Goal: Information Seeking & Learning: Understand process/instructions

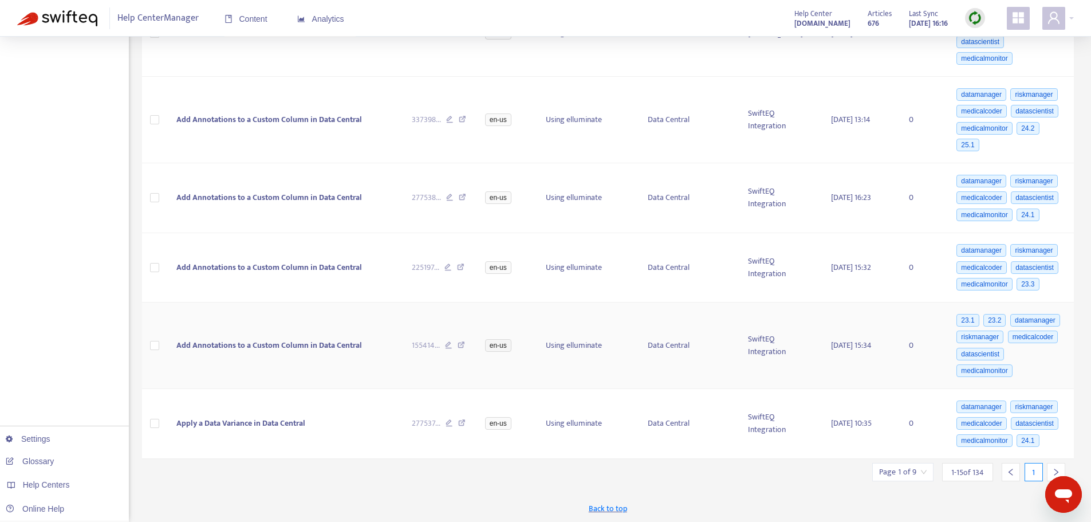
scroll to position [760, 0]
click at [1057, 470] on icon "right" at bounding box center [1057, 470] width 4 height 7
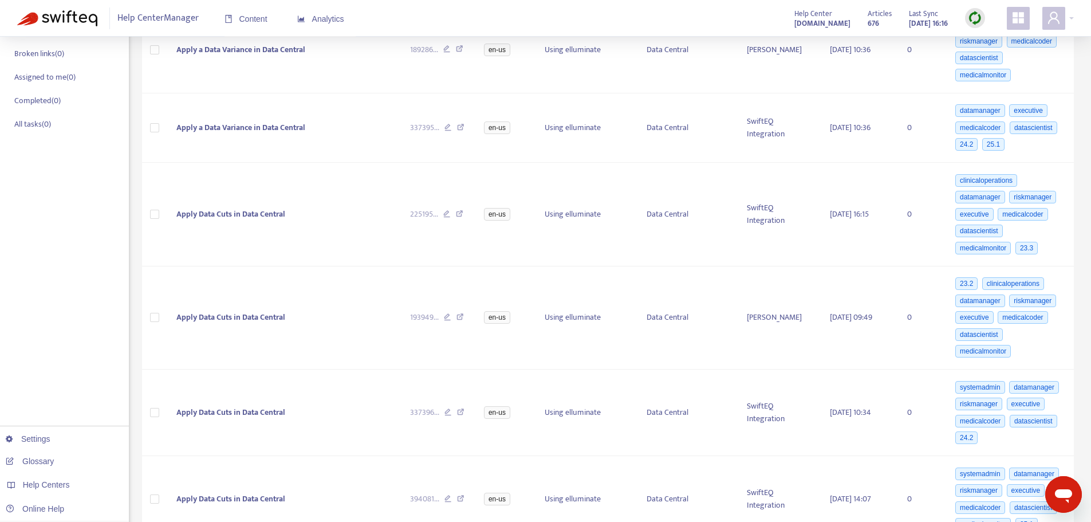
scroll to position [0, 0]
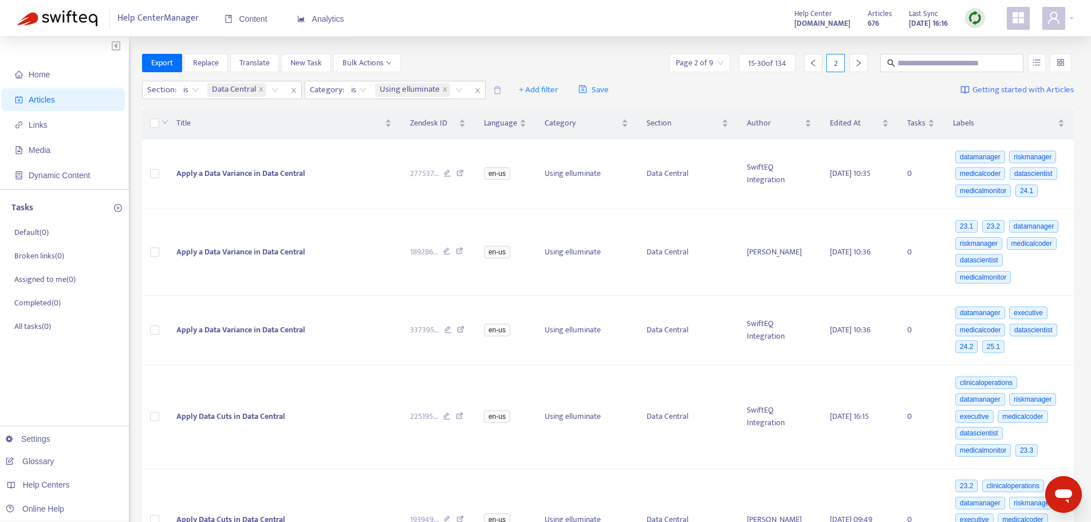
click at [977, 19] on img at bounding box center [975, 18] width 14 height 14
click at [992, 41] on link "Quick Sync" at bounding box center [998, 41] width 49 height 13
click at [815, 64] on icon "left" at bounding box center [813, 63] width 8 height 8
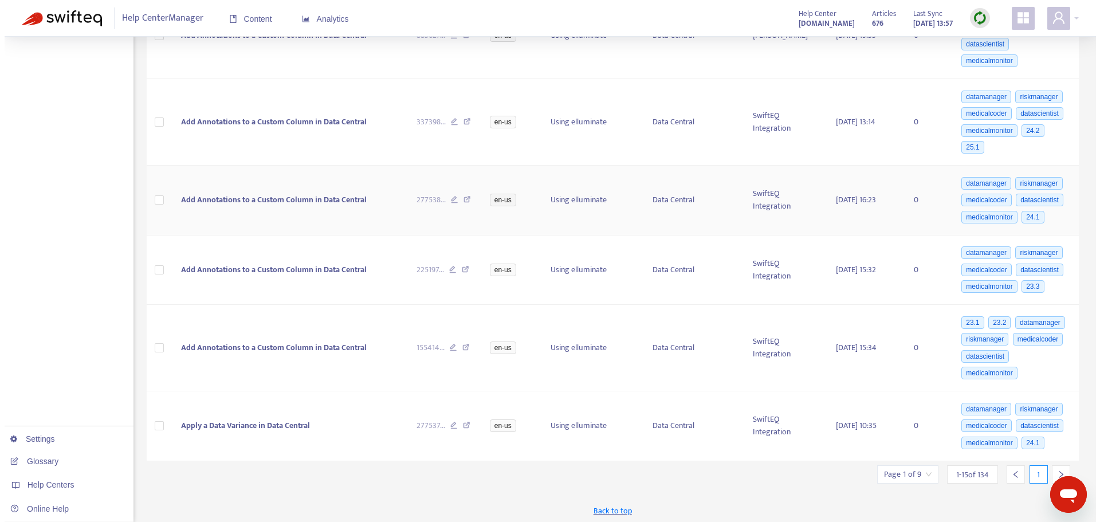
scroll to position [760, 0]
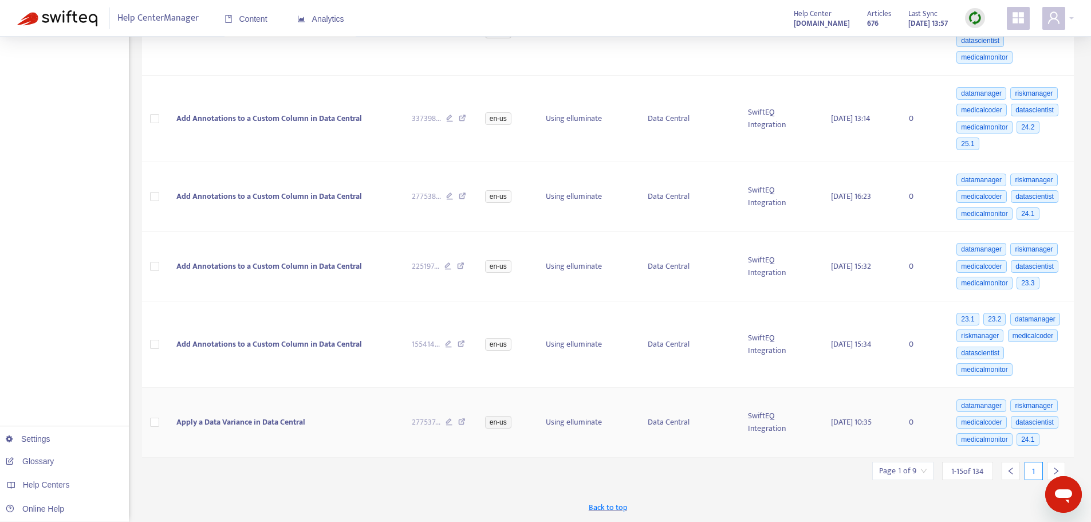
click at [232, 421] on span "Apply a Data Variance in Data Central" at bounding box center [240, 421] width 129 height 13
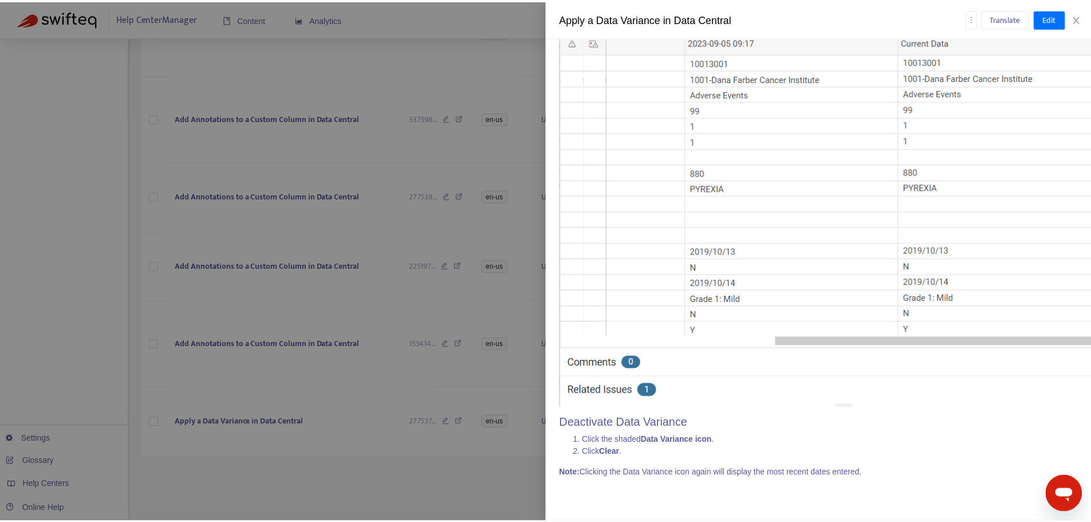
scroll to position [2415, 0]
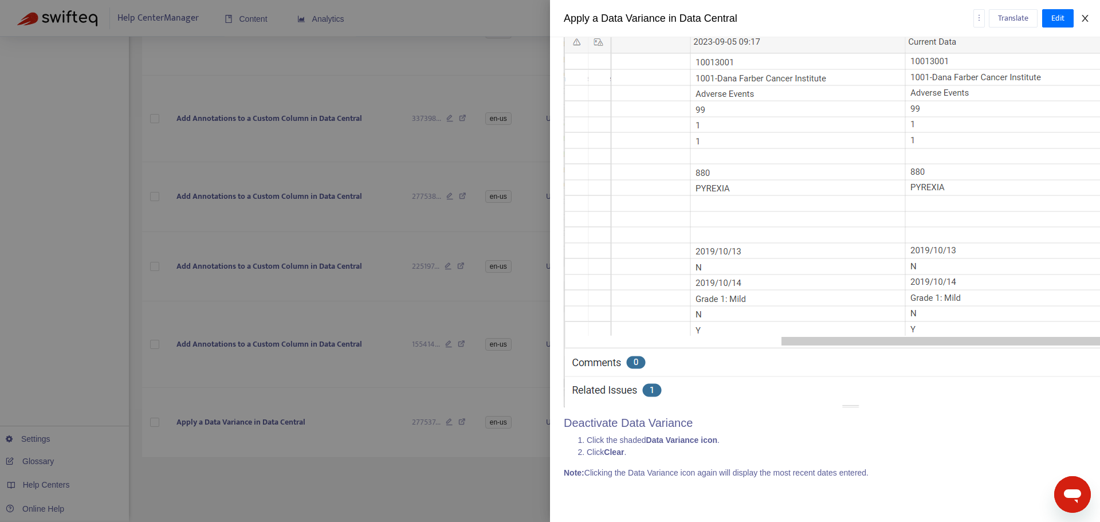
click at [1085, 18] on icon "close" at bounding box center [1084, 18] width 6 height 7
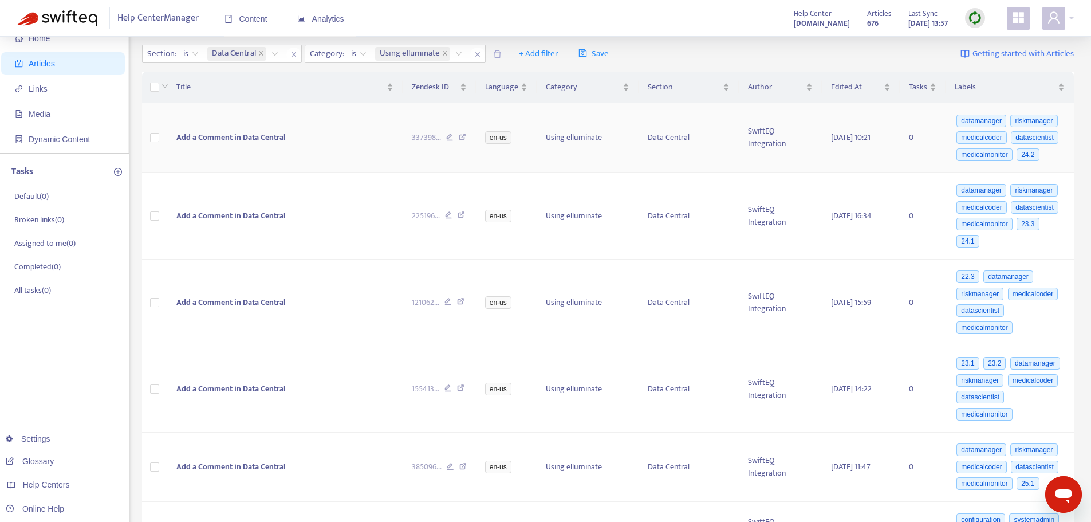
scroll to position [0, 0]
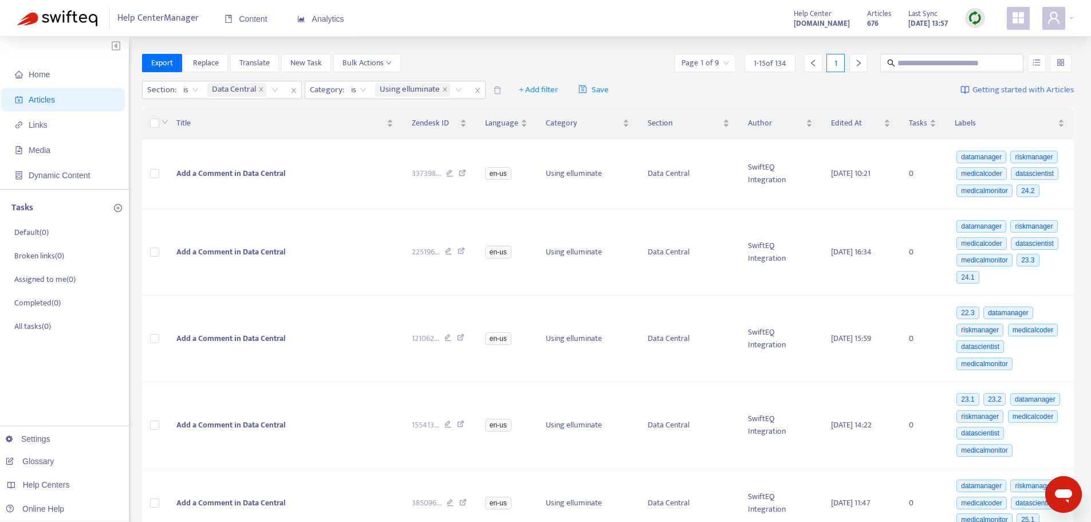
click at [859, 62] on icon "right" at bounding box center [858, 63] width 4 height 7
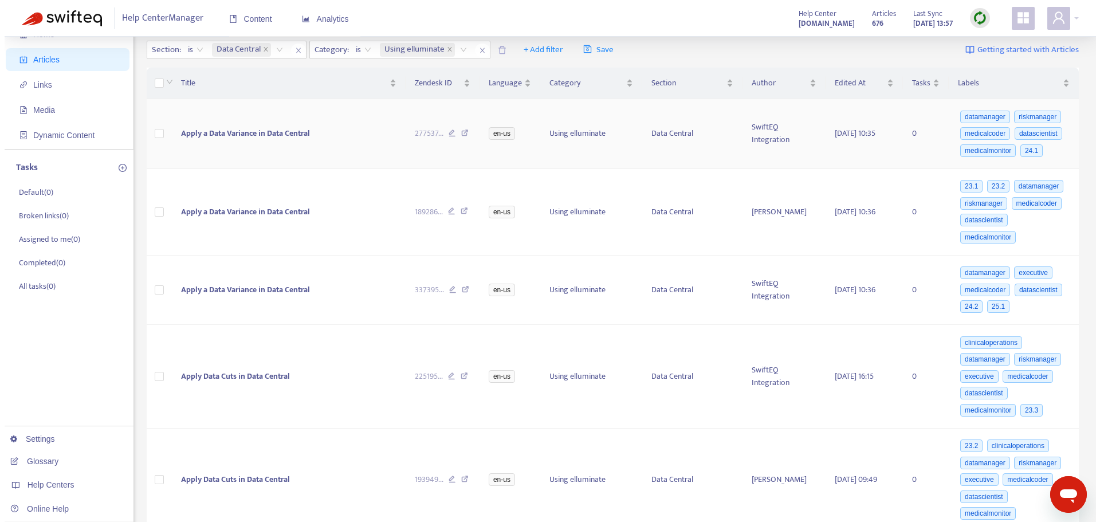
scroll to position [57, 0]
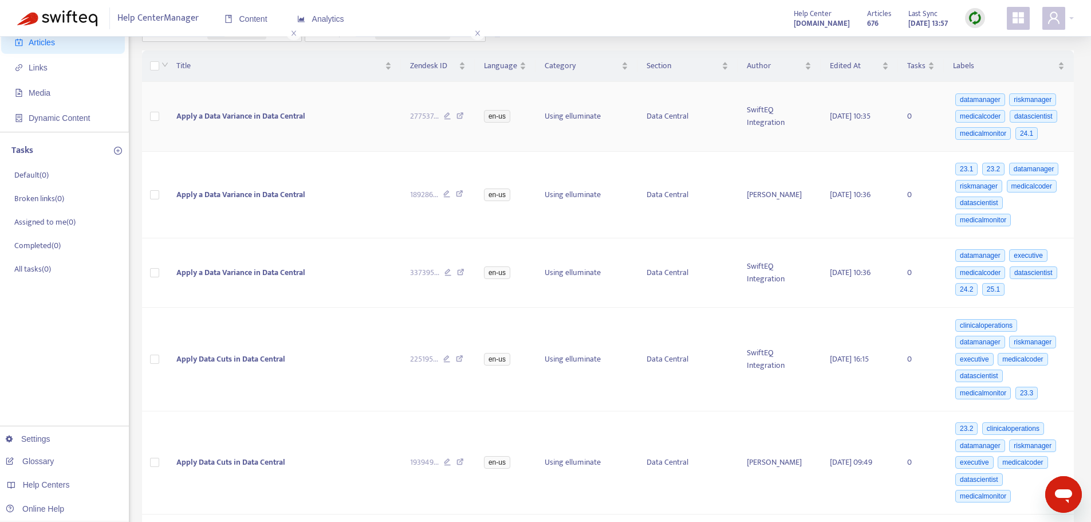
click at [239, 114] on span "Apply a Data Variance in Data Central" at bounding box center [240, 115] width 129 height 13
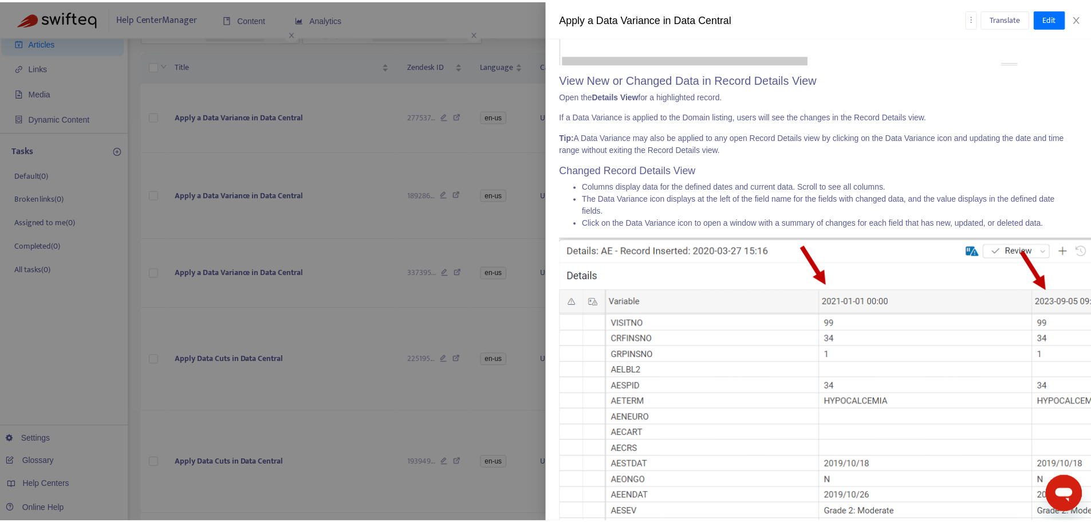
scroll to position [1614, 0]
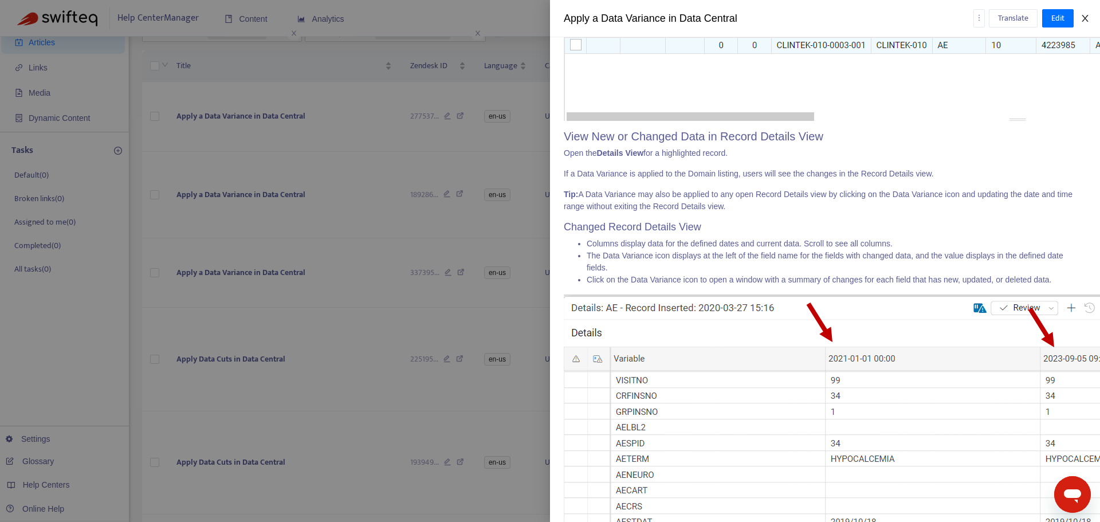
click at [1085, 17] on icon "close" at bounding box center [1084, 18] width 9 height 9
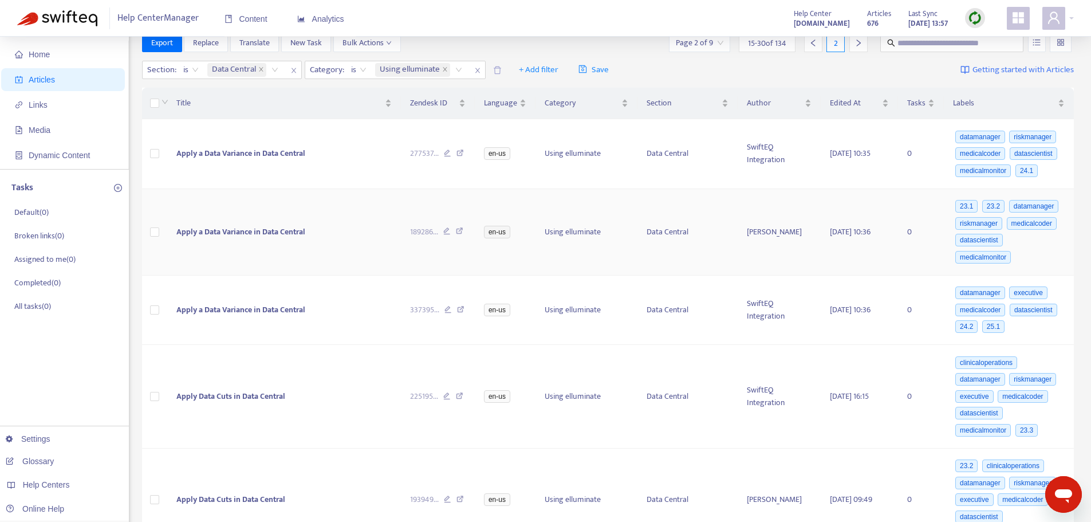
scroll to position [0, 0]
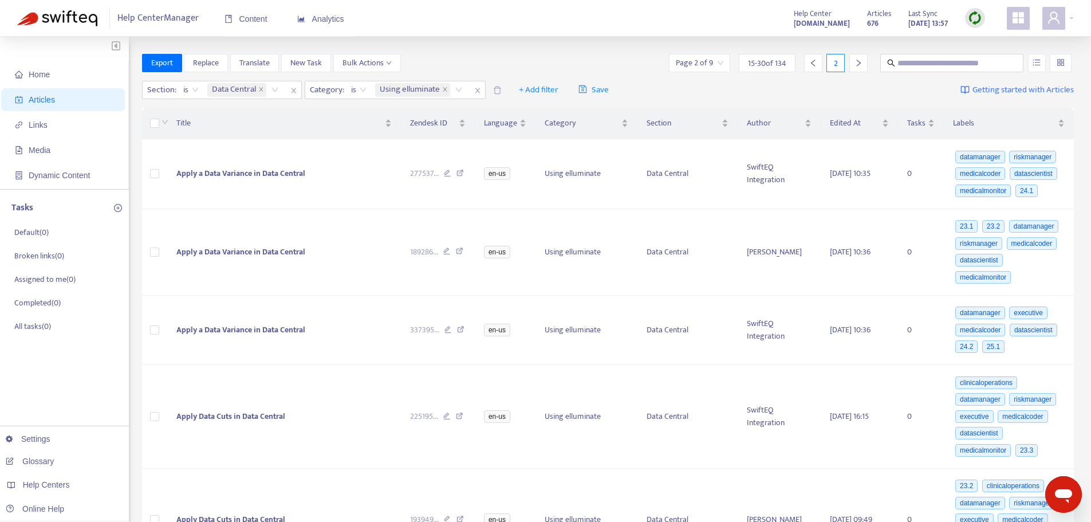
click at [815, 64] on icon "left" at bounding box center [813, 63] width 8 height 8
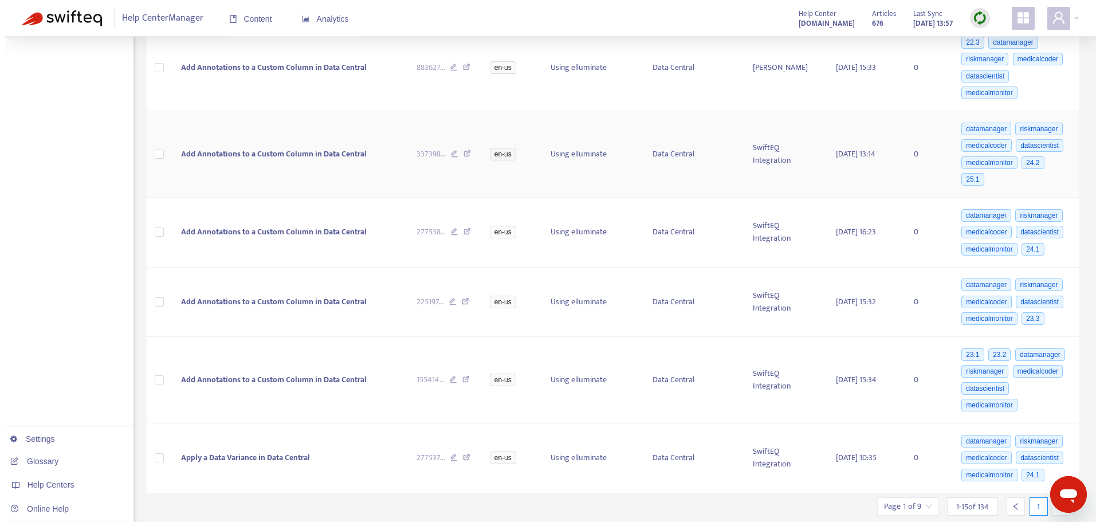
scroll to position [760, 0]
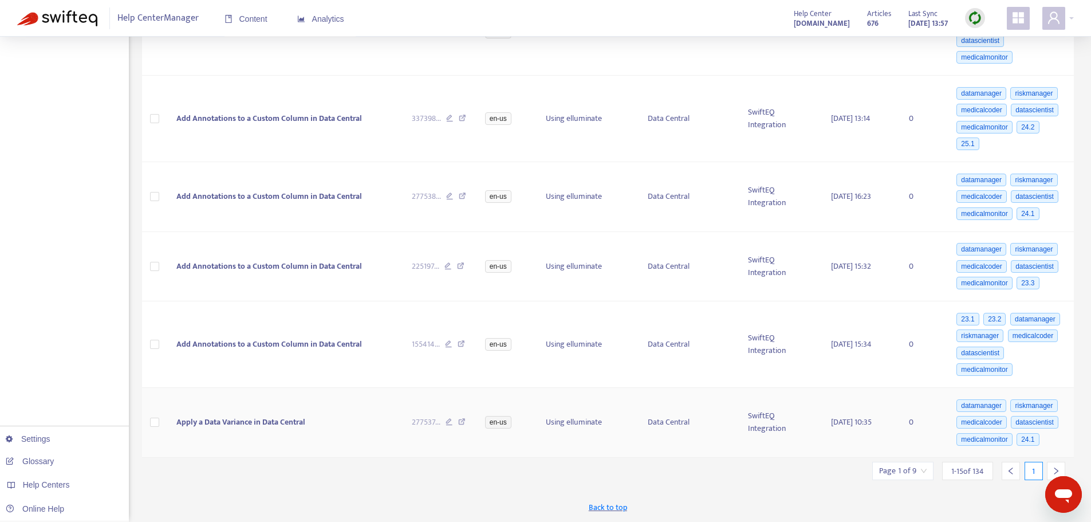
click at [218, 421] on span "Apply a Data Variance in Data Central" at bounding box center [240, 421] width 129 height 13
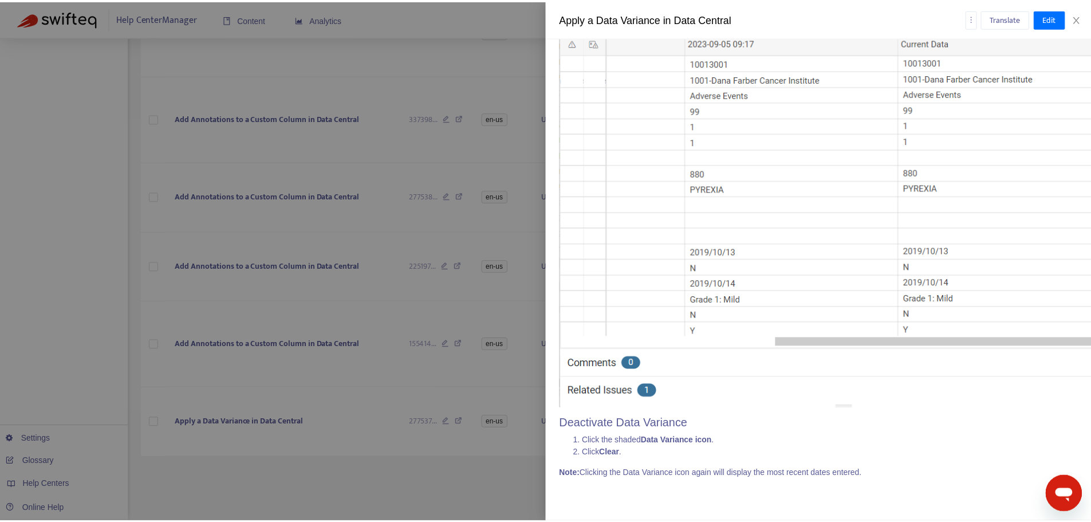
scroll to position [2415, 0]
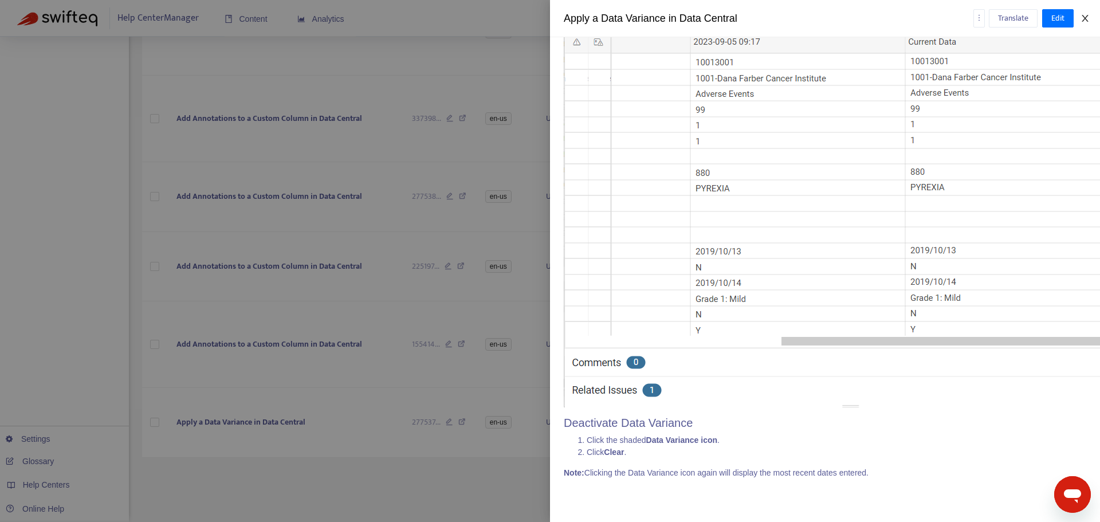
click at [1084, 17] on icon "close" at bounding box center [1084, 18] width 6 height 7
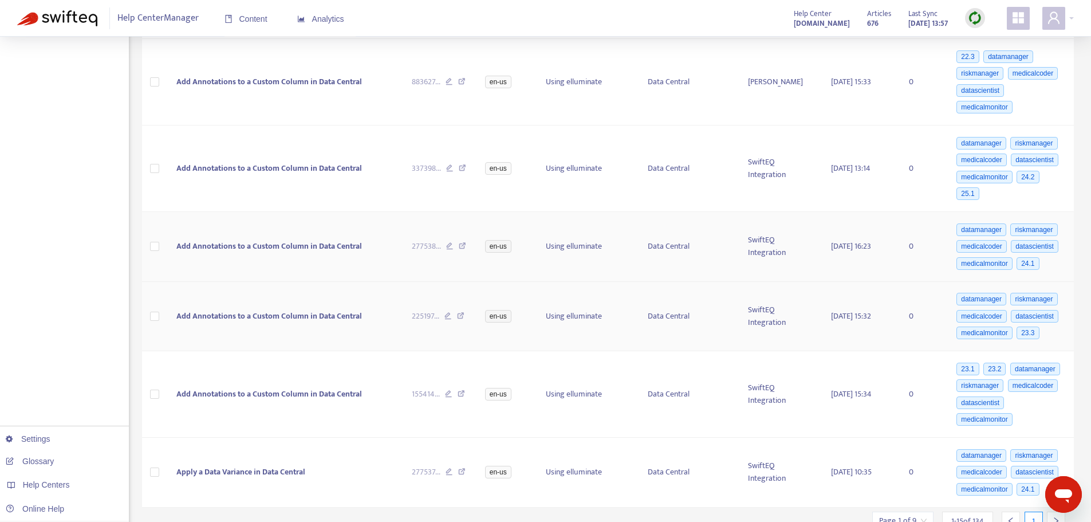
scroll to position [760, 0]
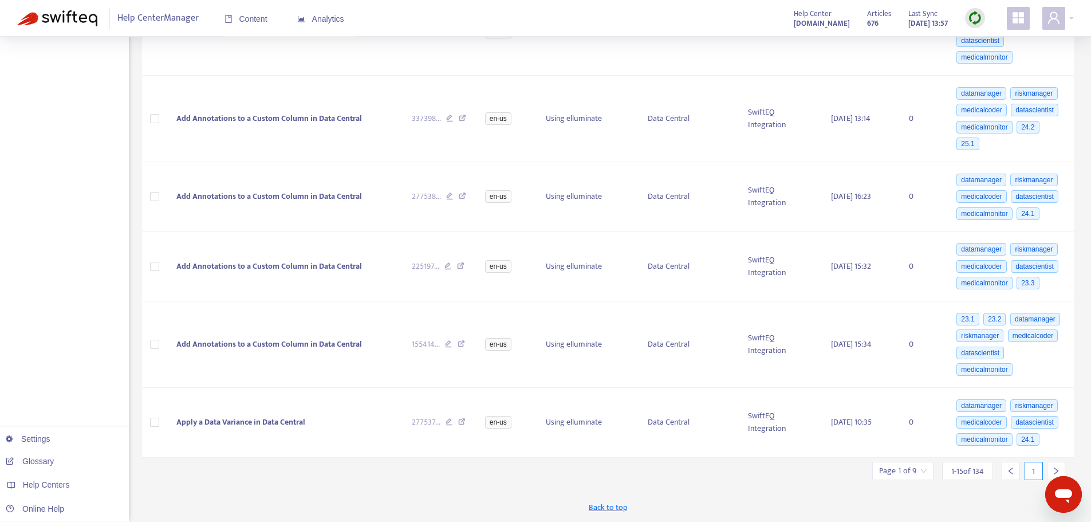
click at [1056, 469] on icon "right" at bounding box center [1057, 470] width 4 height 7
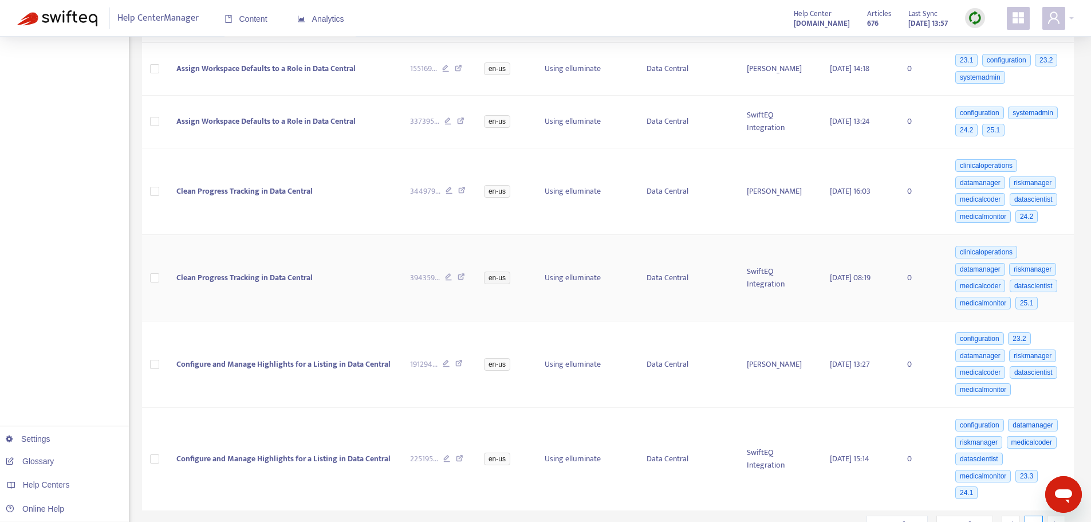
scroll to position [911, 0]
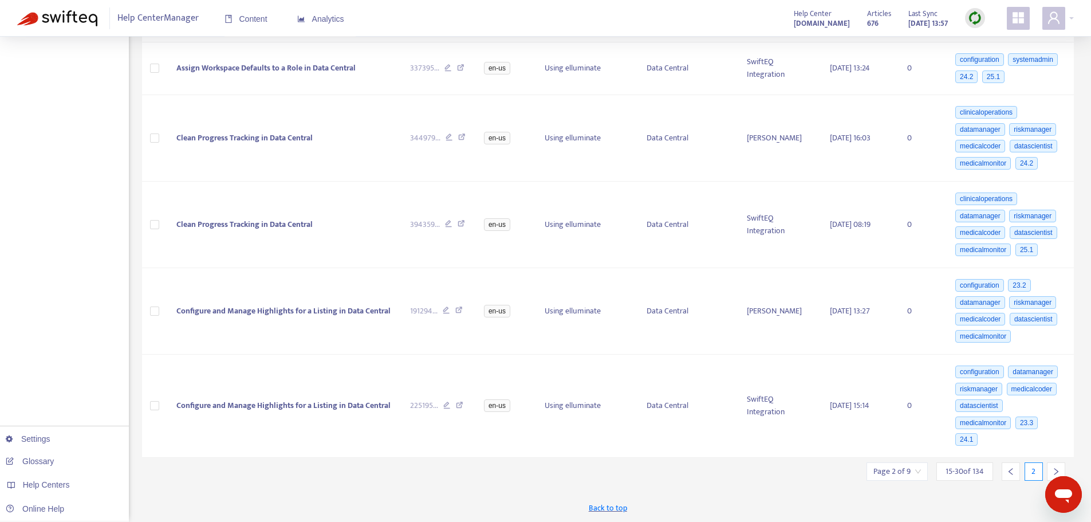
click at [1055, 469] on icon "right" at bounding box center [1056, 471] width 8 height 8
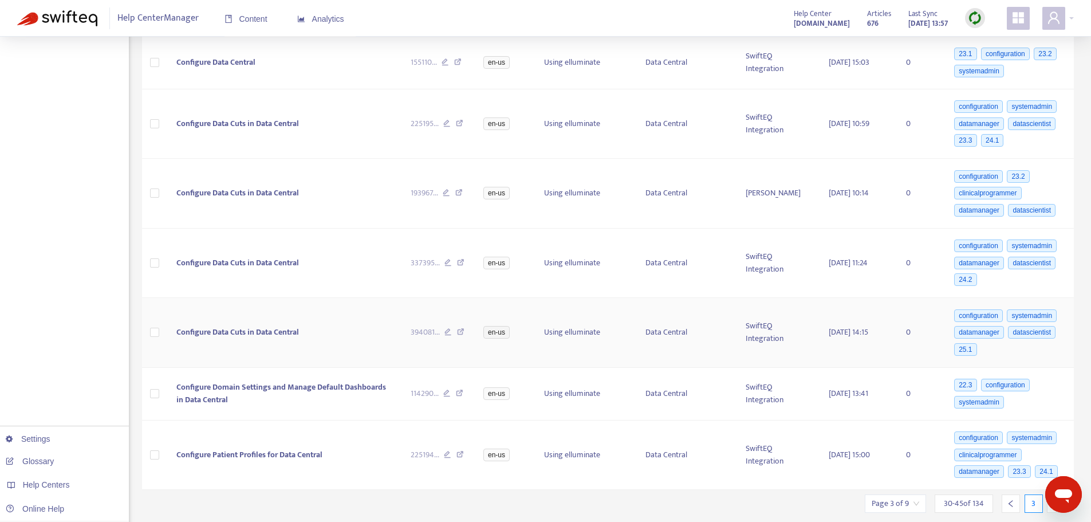
scroll to position [641, 0]
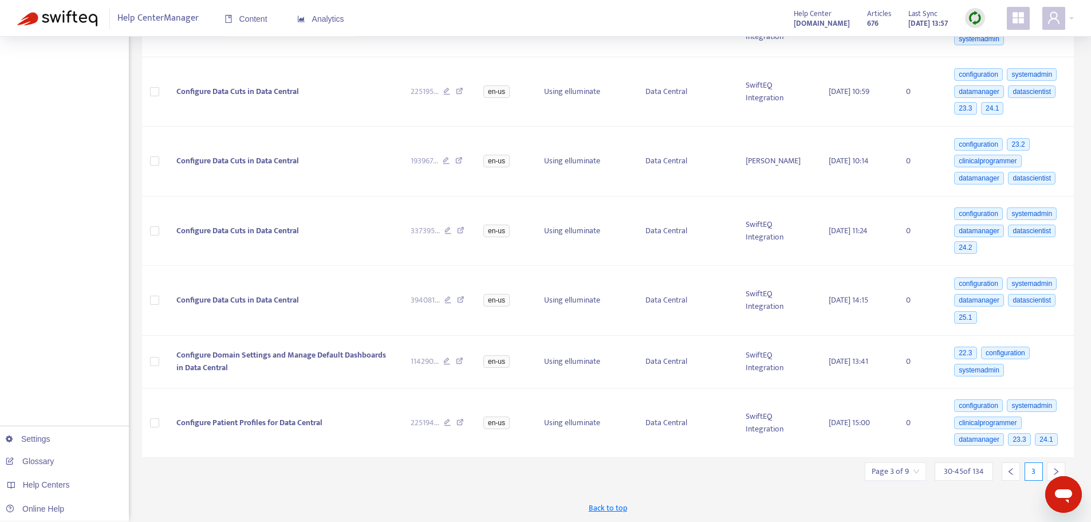
click at [1056, 470] on icon "right" at bounding box center [1056, 471] width 8 height 8
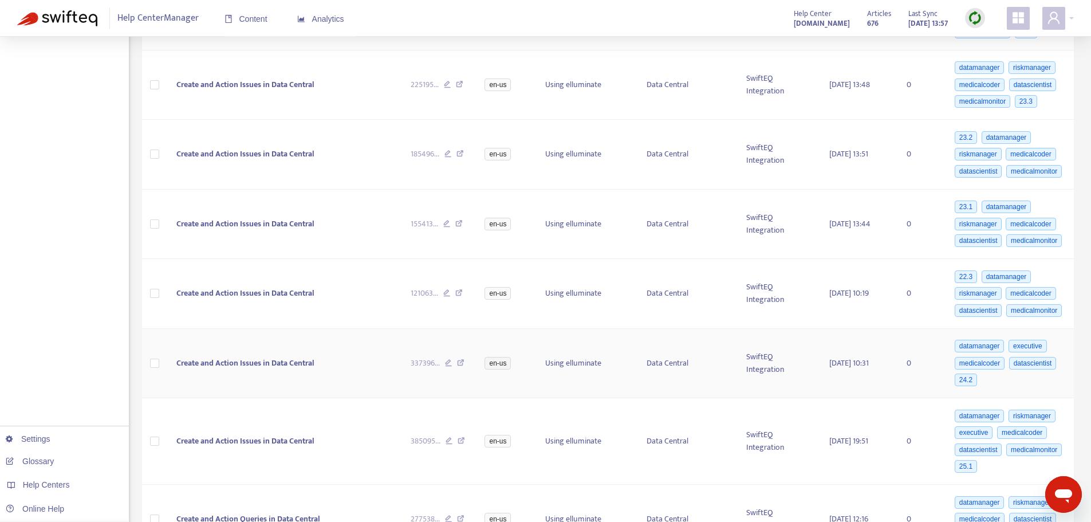
scroll to position [687, 0]
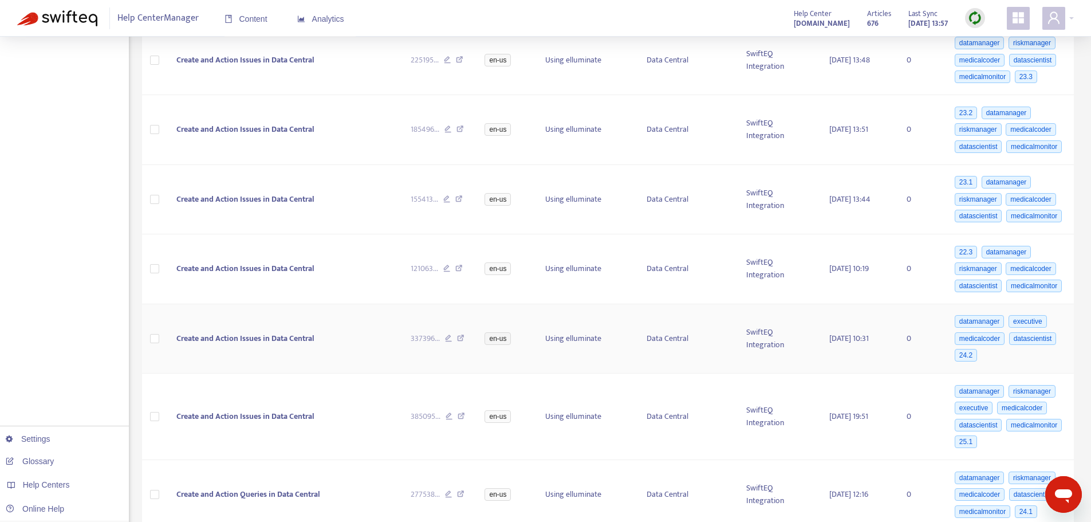
click at [236, 333] on span "Create and Action Issues in Data Central" at bounding box center [245, 338] width 138 height 13
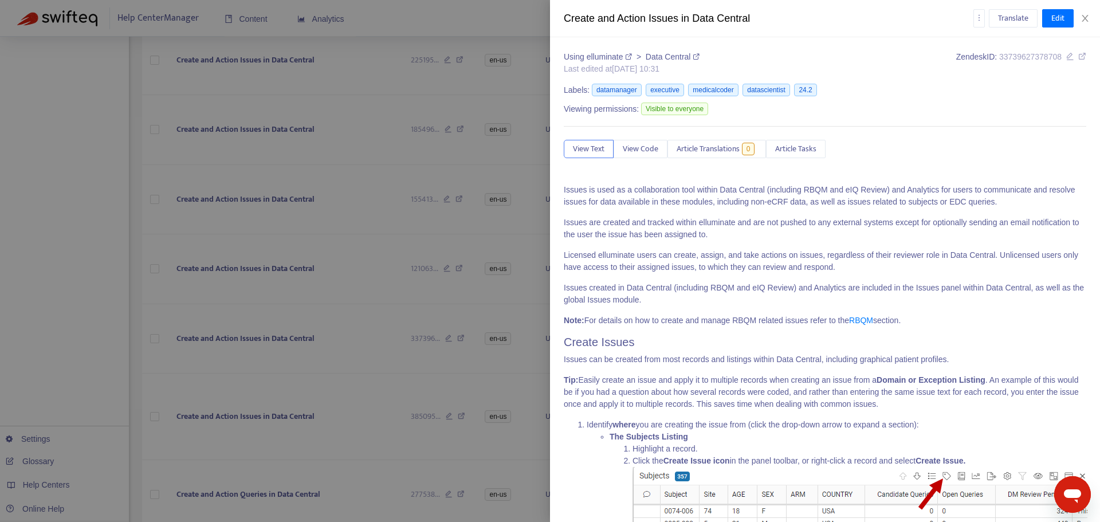
click at [823, 87] on div "Labels: datamanager executive medicalcoder datascientist 24.2" at bounding box center [825, 90] width 522 height 19
click at [1084, 18] on icon "close" at bounding box center [1084, 18] width 6 height 7
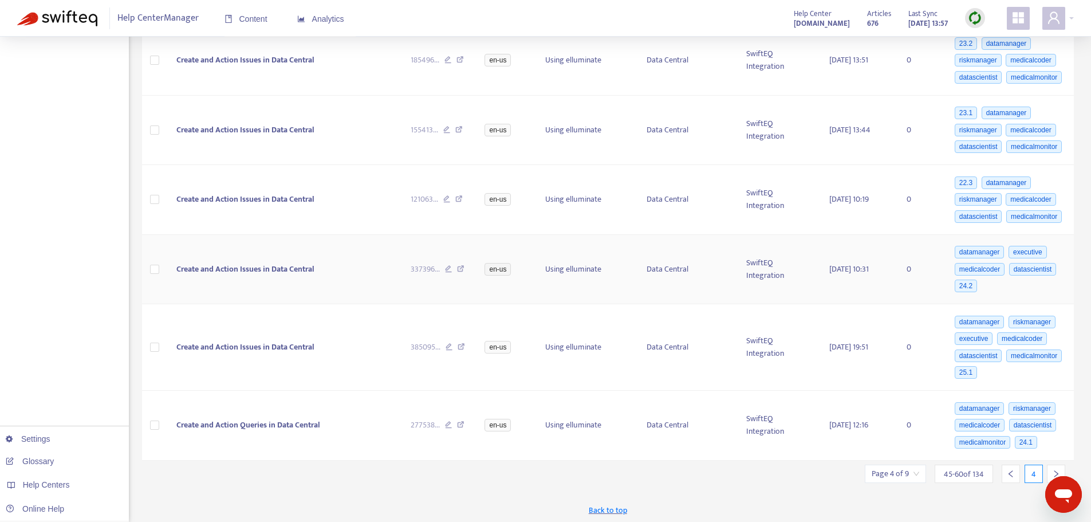
scroll to position [760, 0]
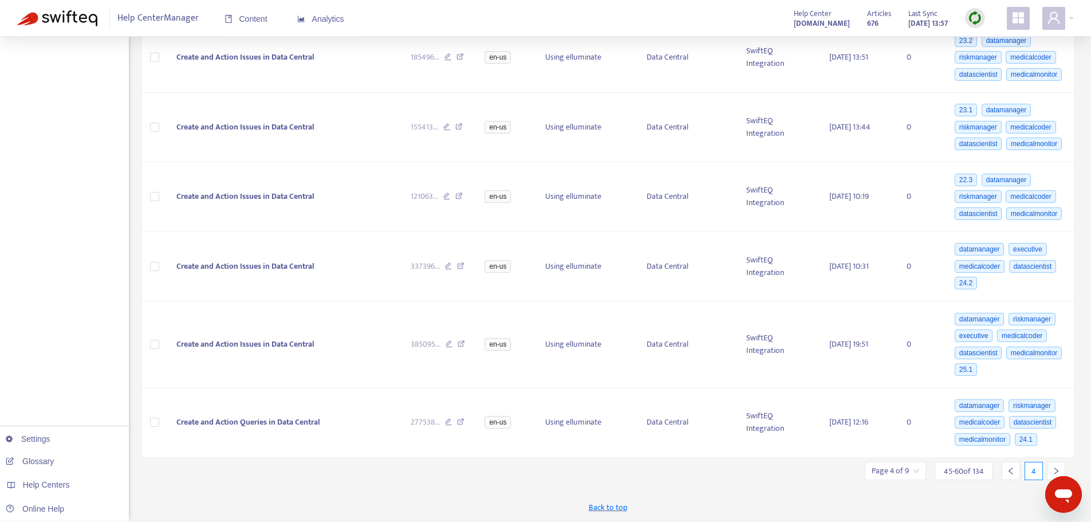
click at [1056, 469] on icon "right" at bounding box center [1057, 470] width 4 height 7
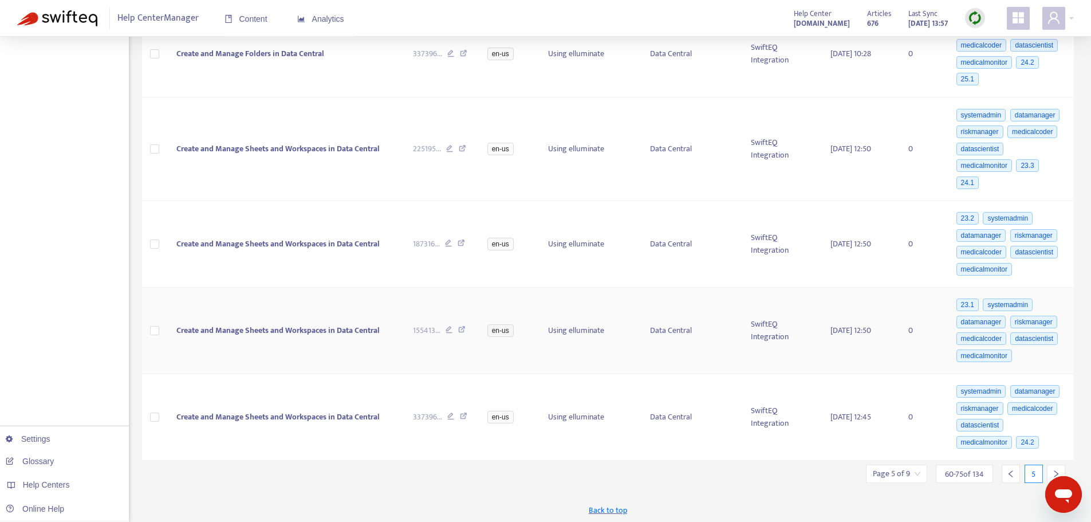
scroll to position [929, 0]
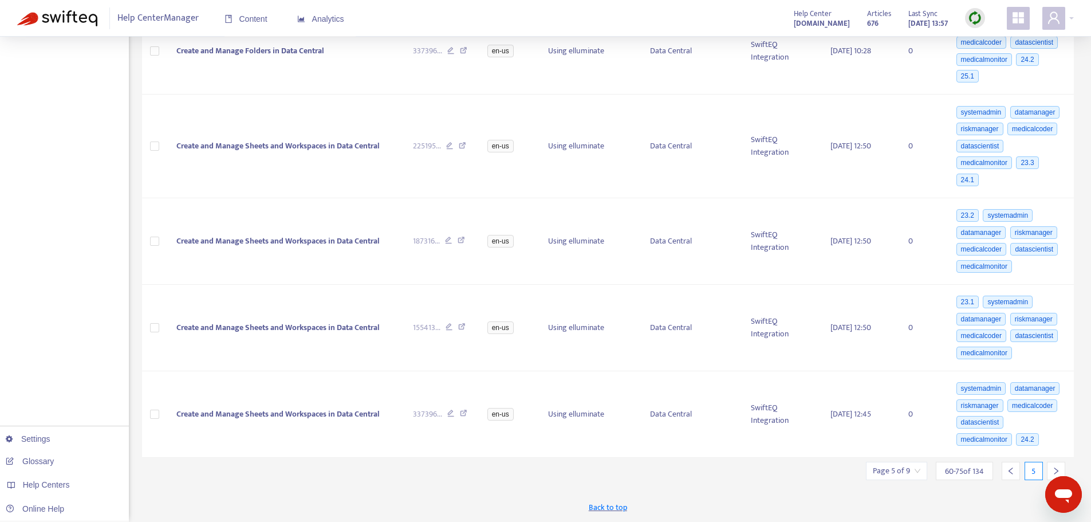
click at [1056, 468] on icon "right" at bounding box center [1056, 471] width 8 height 8
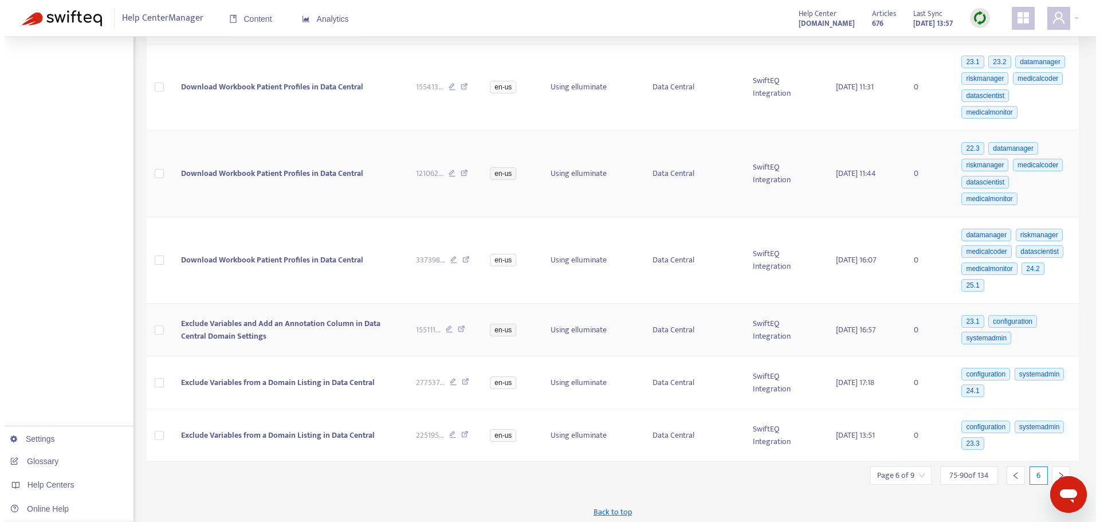
scroll to position [878, 0]
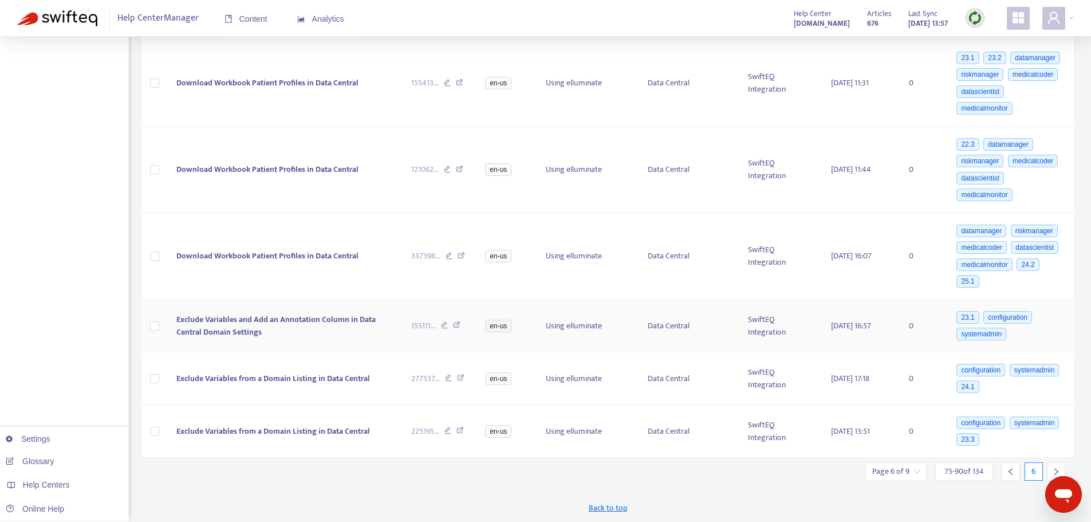
click at [247, 320] on span "Exclude Variables and Add an Annotation Column in Data Central Domain Settings" at bounding box center [275, 326] width 199 height 26
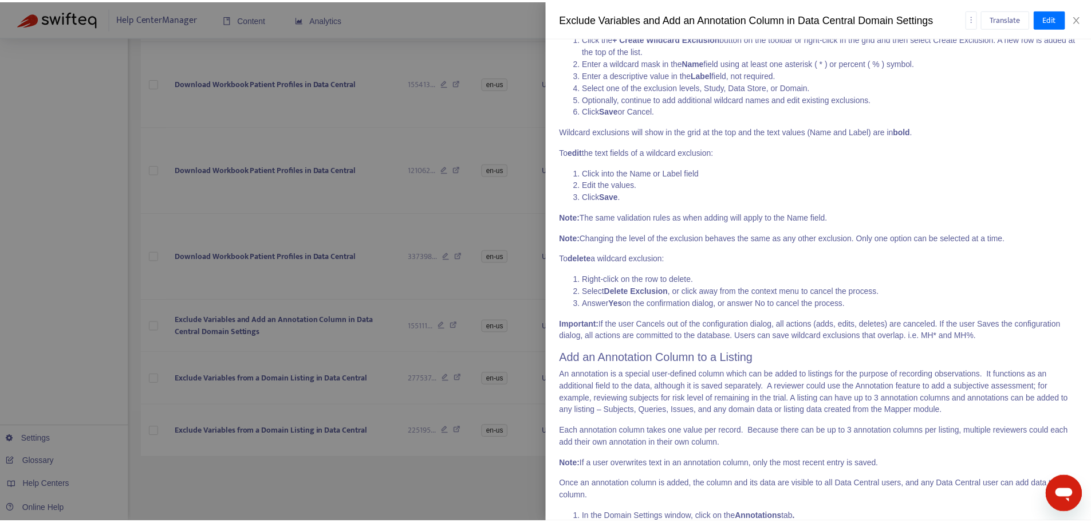
scroll to position [1179, 0]
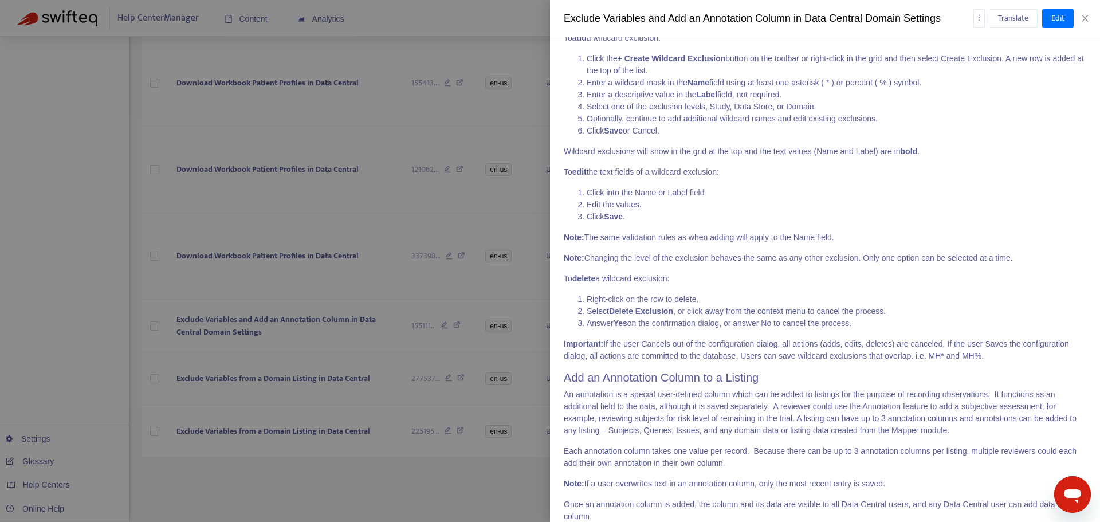
click at [406, 214] on div at bounding box center [550, 261] width 1100 height 522
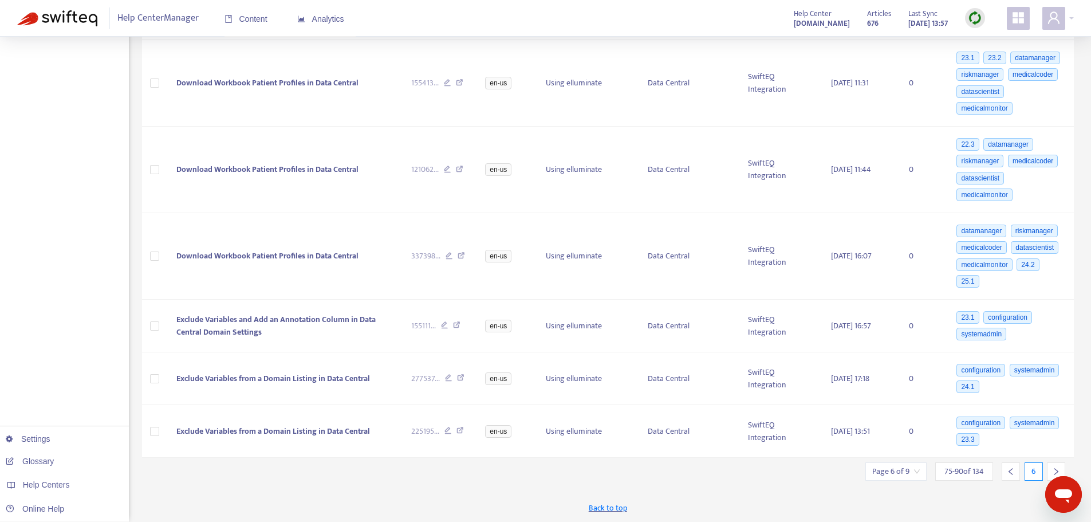
click at [1056, 471] on icon "right" at bounding box center [1056, 471] width 8 height 8
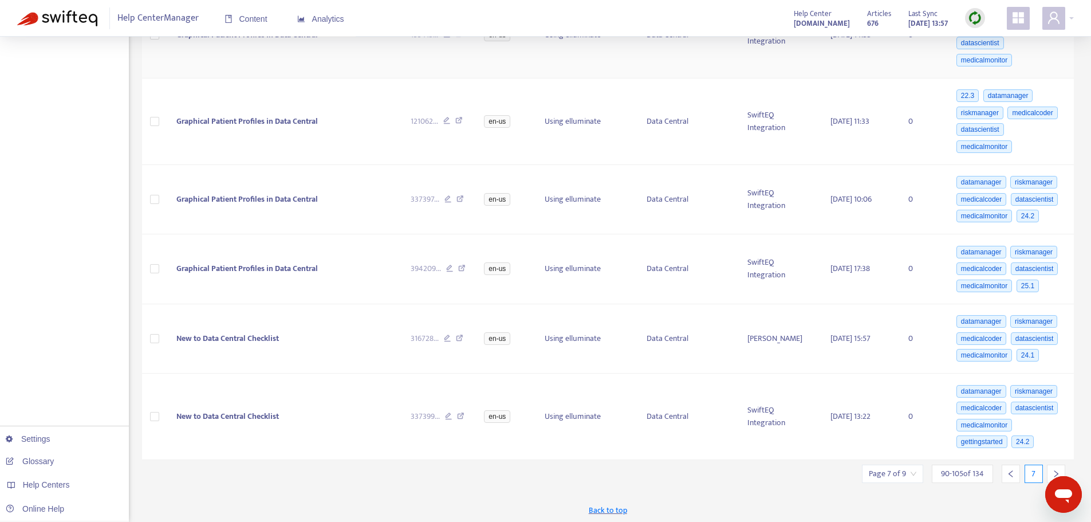
scroll to position [810, 0]
click at [1058, 468] on icon "right" at bounding box center [1056, 471] width 8 height 8
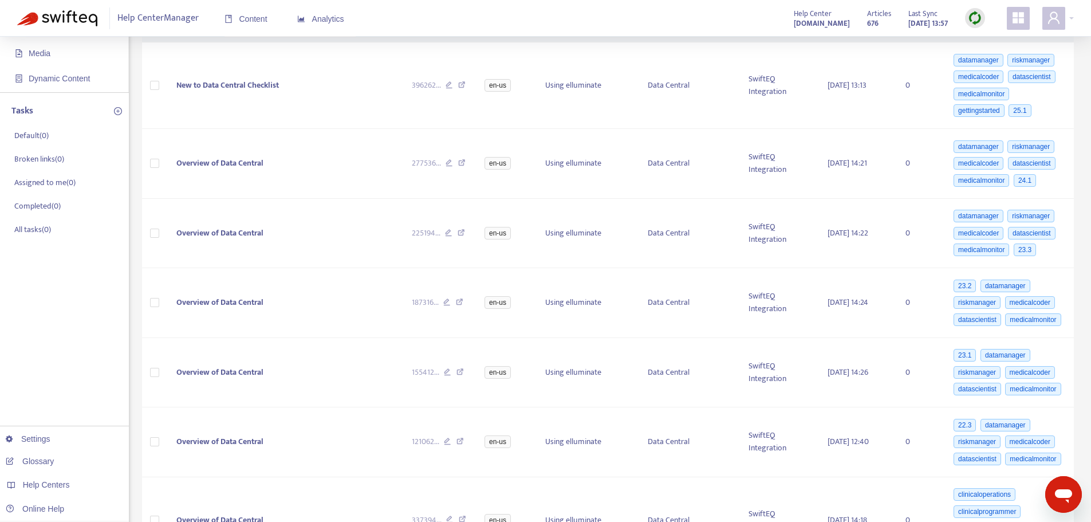
scroll to position [0, 0]
